Goal: Task Accomplishment & Management: Use online tool/utility

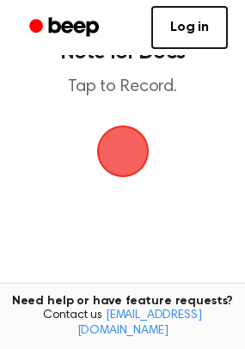
scroll to position [58, 0]
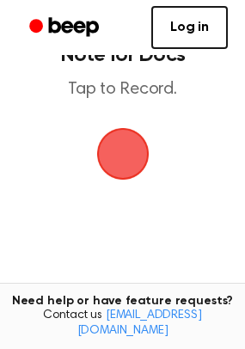
click at [119, 150] on span "button" at bounding box center [123, 154] width 48 height 48
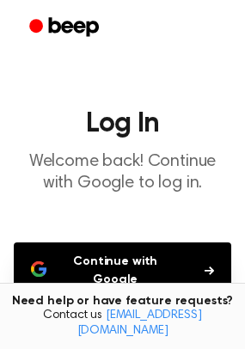
click at [177, 265] on button "Continue with Google" at bounding box center [122, 270] width 217 height 57
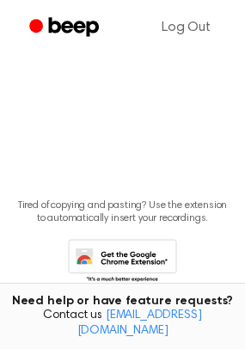
scroll to position [230, 0]
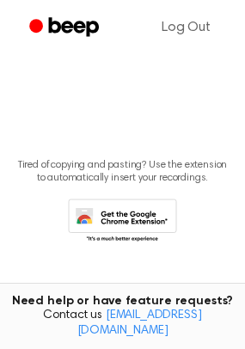
click at [115, 223] on icon at bounding box center [122, 221] width 109 height 47
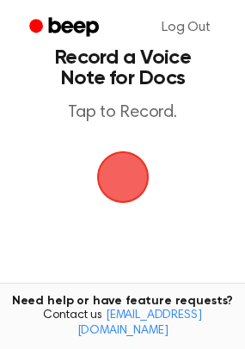
scroll to position [0, 0]
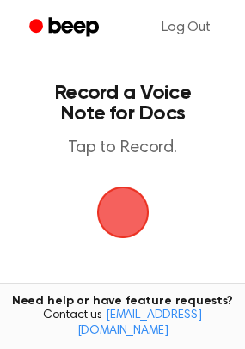
click at [112, 202] on span "button" at bounding box center [123, 212] width 48 height 48
click at [119, 198] on span "button" at bounding box center [123, 212] width 48 height 48
click at [114, 198] on span "button" at bounding box center [123, 212] width 48 height 48
click at [144, 99] on h1 "Record a Voice Note for Docs" at bounding box center [122, 102] width 183 height 41
click at [182, 22] on link "Log Out" at bounding box center [185, 27] width 83 height 41
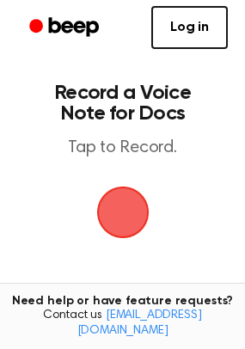
click at [174, 23] on link "Log in" at bounding box center [189, 27] width 76 height 43
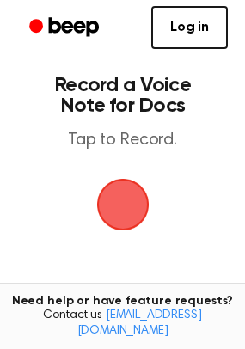
scroll to position [11, 0]
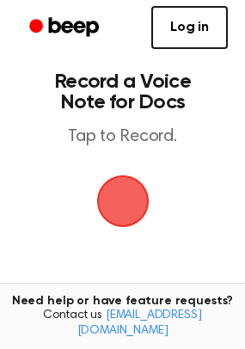
click at [172, 16] on link "Log in" at bounding box center [189, 27] width 76 height 43
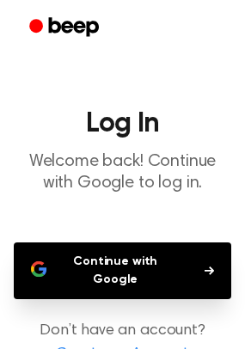
click at [204, 256] on button "Continue with Google" at bounding box center [122, 270] width 217 height 57
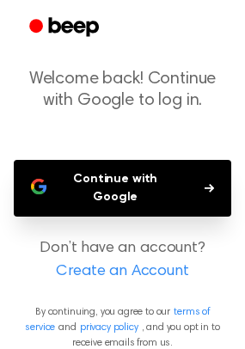
click at [149, 262] on link "Create an Account" at bounding box center [122, 271] width 211 height 23
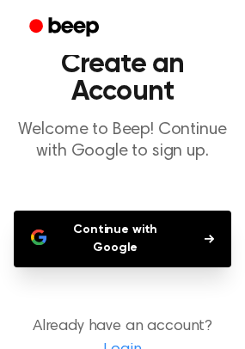
scroll to position [137, 0]
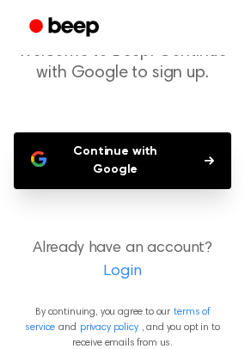
click at [123, 260] on link "Login" at bounding box center [122, 271] width 211 height 23
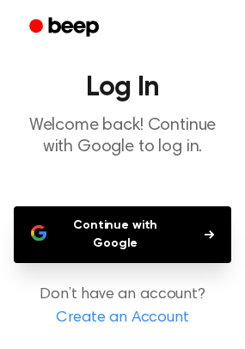
scroll to position [82, 0]
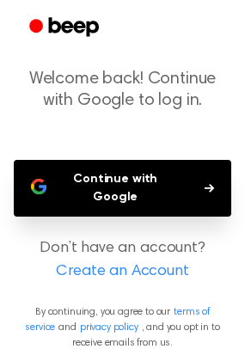
click at [135, 85] on p "Welcome back! Continue with Google to log in." at bounding box center [122, 90] width 217 height 43
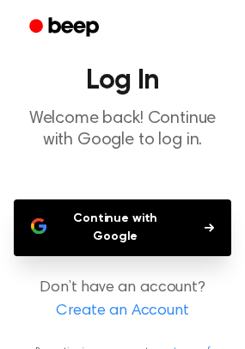
scroll to position [0, 0]
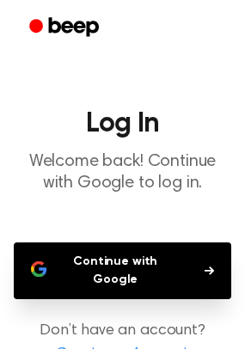
click at [115, 127] on h1 "Log In" at bounding box center [122, 123] width 217 height 27
click at [127, 121] on h1 "Log In" at bounding box center [122, 123] width 217 height 27
click at [125, 117] on h1 "Log In" at bounding box center [122, 123] width 217 height 27
